Goal: Find contact information: Find contact information

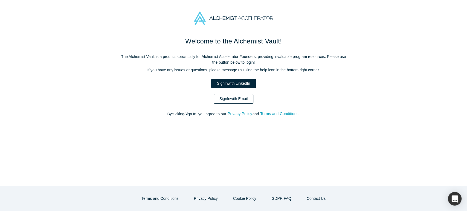
click at [232, 101] on link "Sign In with Email" at bounding box center [234, 99] width 40 height 10
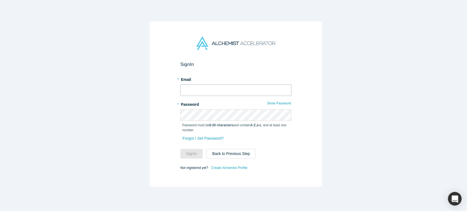
click at [221, 89] on input "text" at bounding box center [235, 90] width 111 height 11
type input "[EMAIL_ADDRESS][DOMAIN_NAME]"
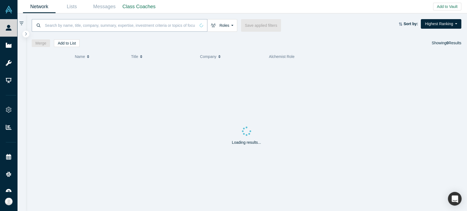
click at [92, 26] on input at bounding box center [119, 25] width 151 height 13
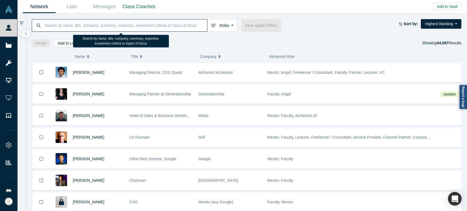
click at [92, 26] on input at bounding box center [125, 25] width 163 height 13
paste input "i"
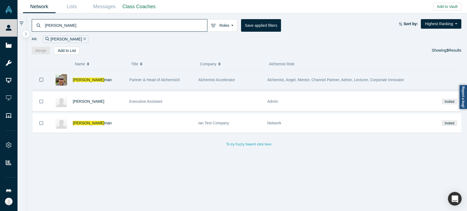
type input "[PERSON_NAME]"
click at [100, 77] on div "[PERSON_NAME] man" at bounding box center [98, 80] width 51 height 19
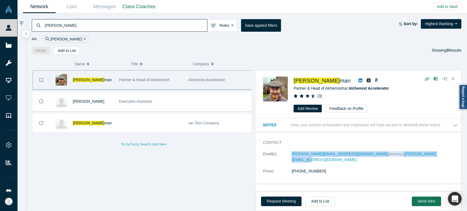
drag, startPoint x: 286, startPoint y: 157, endPoint x: 406, endPoint y: 158, distance: 120.1
click at [406, 158] on dl "Email(s) [PERSON_NAME][EMAIL_ADDRESS][DOMAIN_NAME] (primary) , [PERSON_NAME][EM…" at bounding box center [360, 165] width 195 height 29
copy dl "[PERSON_NAME][EMAIL_ADDRESS][DOMAIN_NAME] (primary) , [PERSON_NAME][EMAIL_ADDRE…"
